Goal: Find specific page/section: Find specific page/section

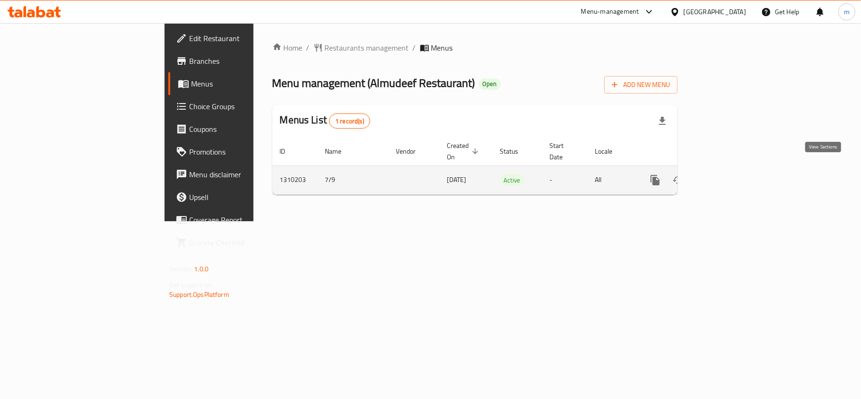
click at [728, 176] on icon "enhanced table" at bounding box center [723, 180] width 9 height 9
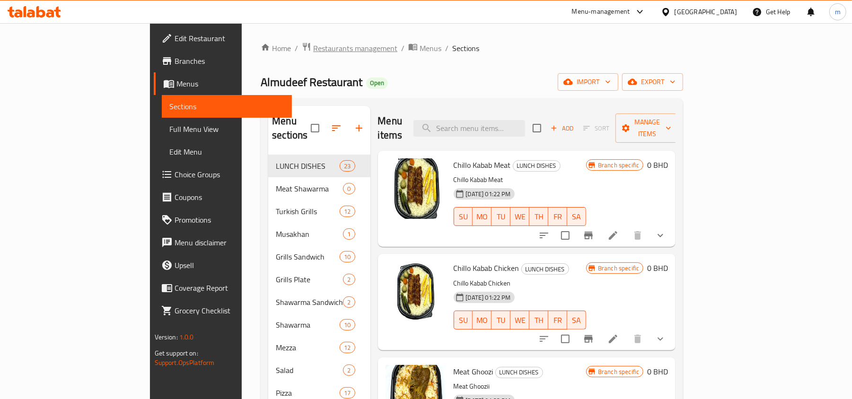
click at [313, 45] on span "Restaurants management" at bounding box center [355, 48] width 84 height 11
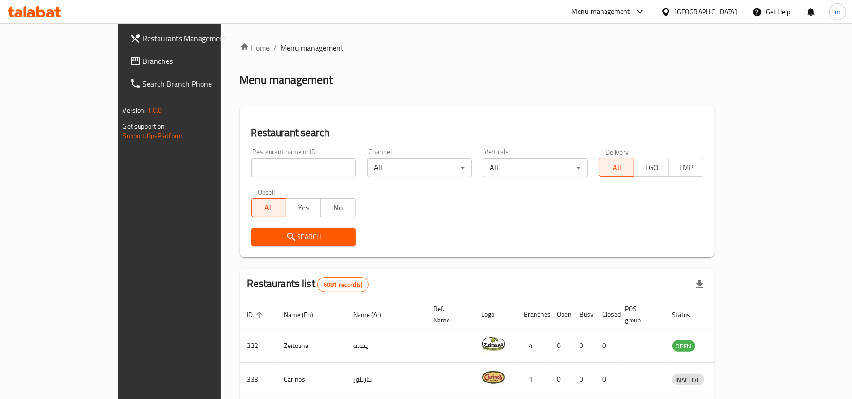
click at [251, 168] on input "search" at bounding box center [303, 167] width 105 height 19
paste input "705371"
type input "705371"
click at [259, 236] on span "Search" at bounding box center [303, 237] width 89 height 12
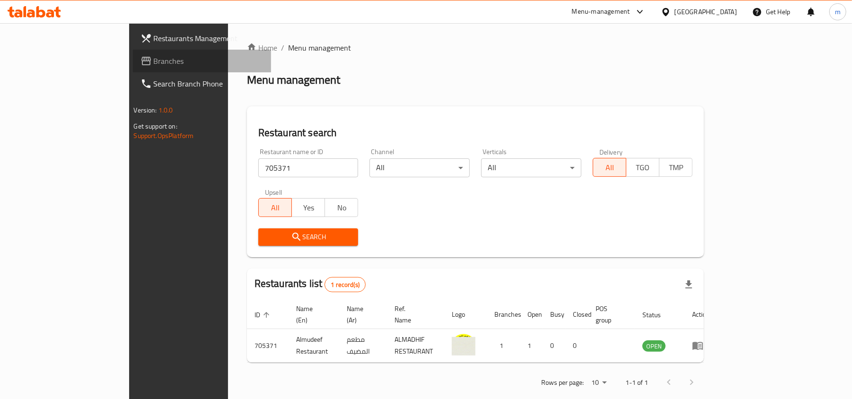
click at [154, 61] on span "Branches" at bounding box center [209, 60] width 110 height 11
